Goal: Navigation & Orientation: Go to known website

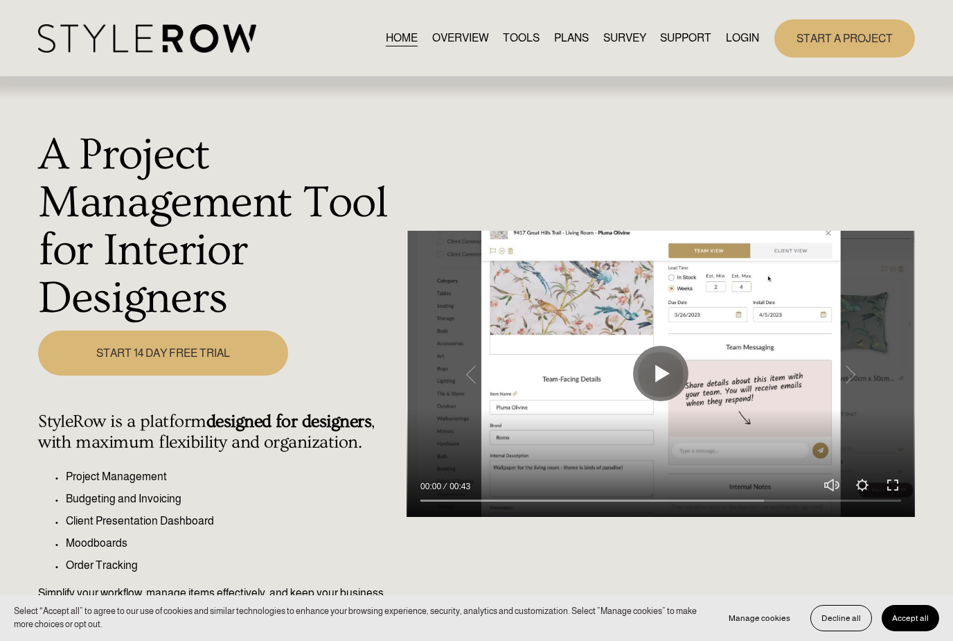
click at [910, 618] on span "Accept all" at bounding box center [910, 618] width 37 height 10
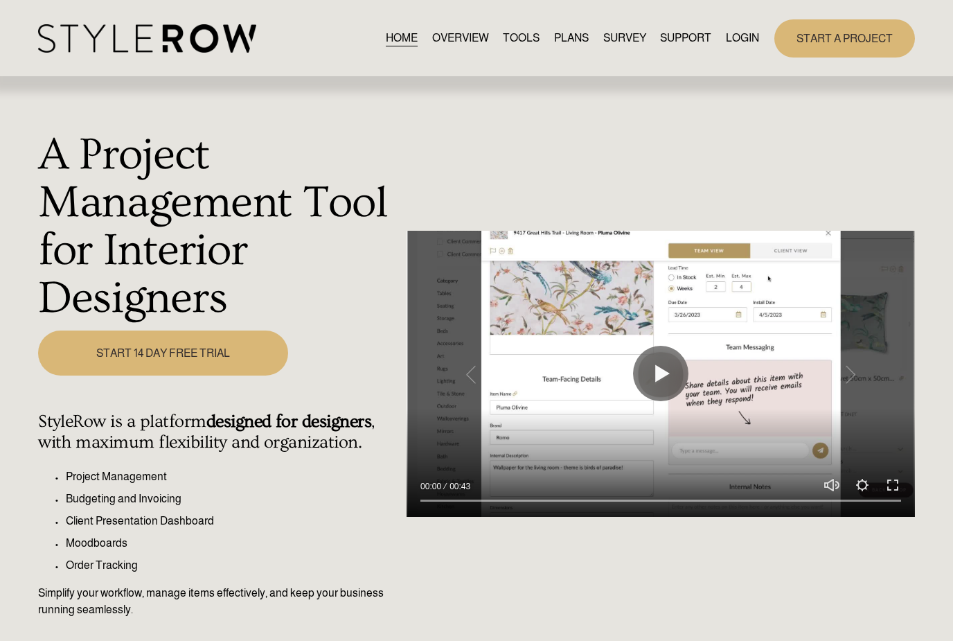
click at [732, 48] on link "LOGIN" at bounding box center [742, 38] width 33 height 19
click at [738, 45] on link "LOGIN" at bounding box center [742, 38] width 33 height 19
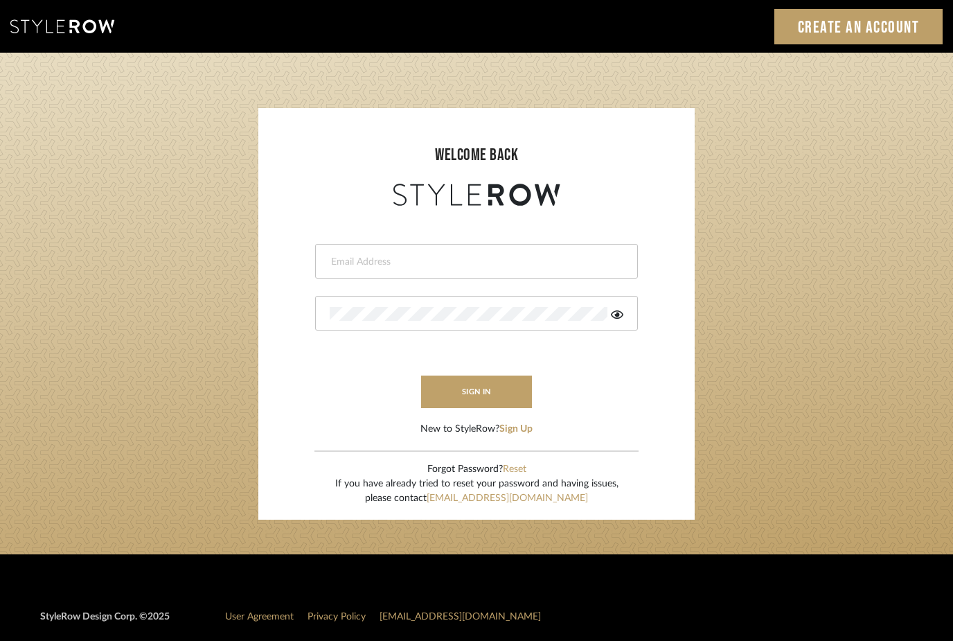
type input "[EMAIL_ADDRESS][DOMAIN_NAME]"
click at [465, 389] on button "sign in" at bounding box center [476, 392] width 111 height 33
